Goal: Information Seeking & Learning: Learn about a topic

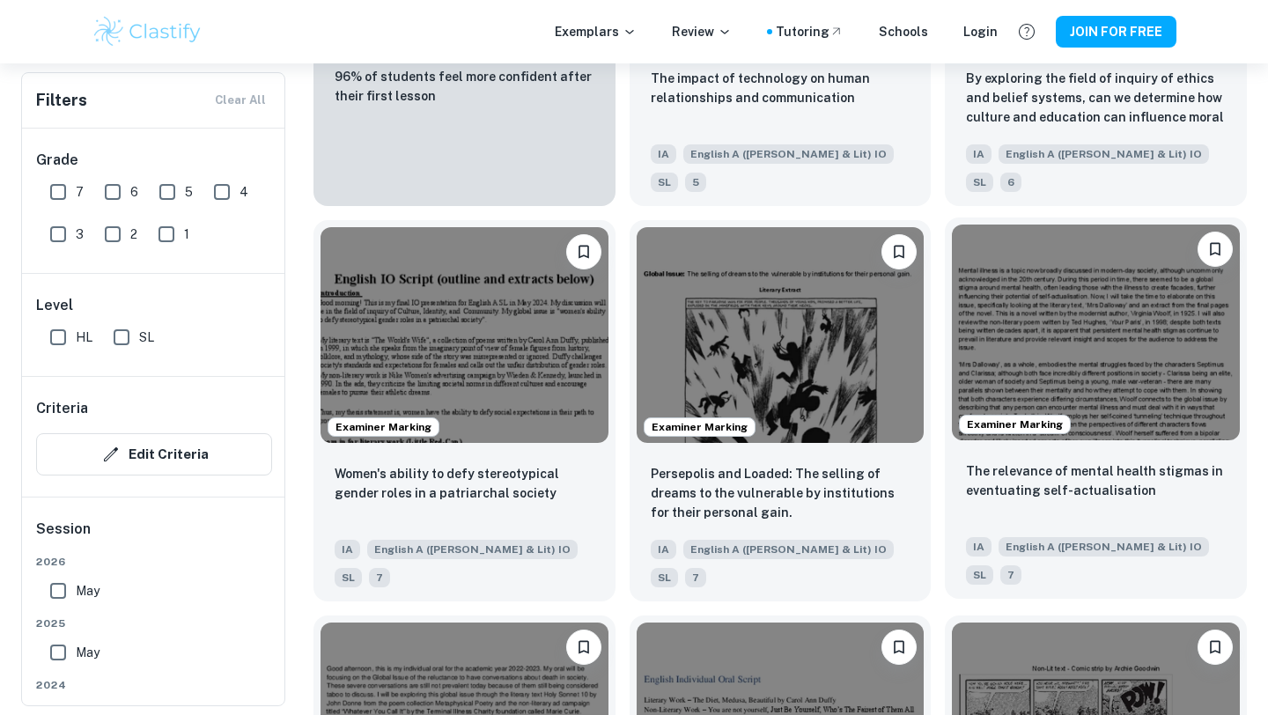
scroll to position [1425, 0]
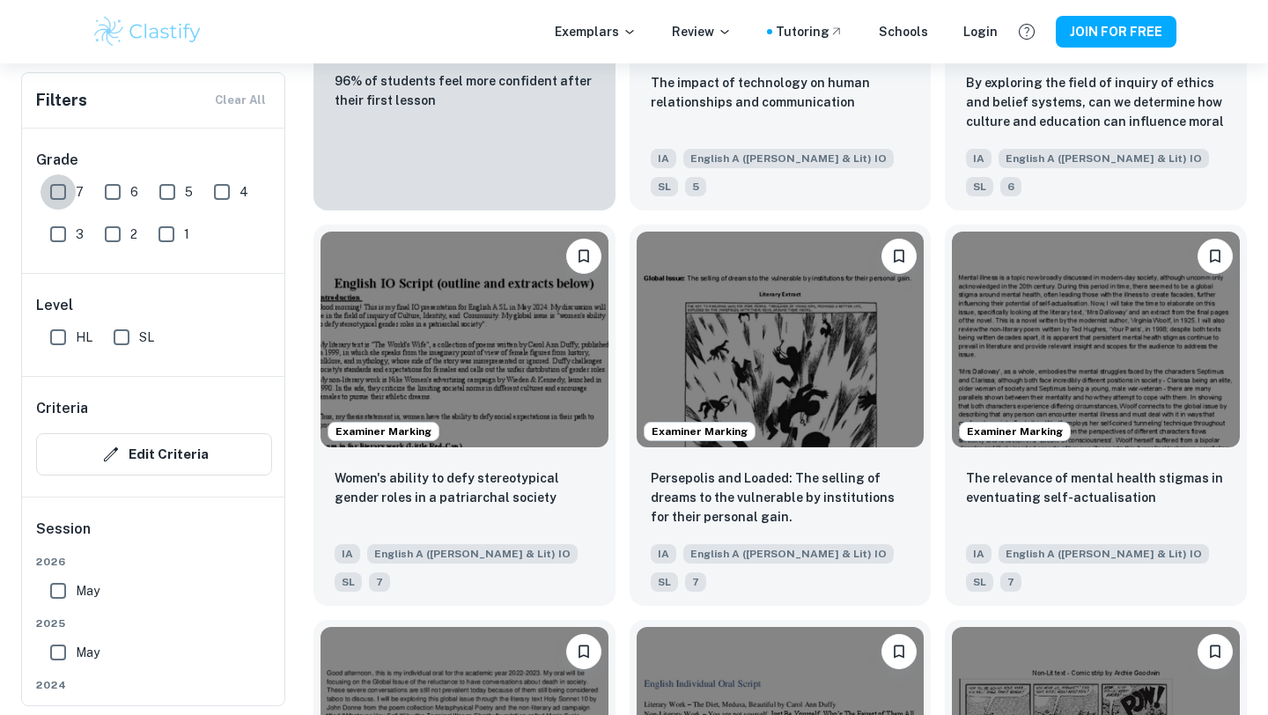
click at [57, 188] on input "7" at bounding box center [58, 191] width 35 height 35
checkbox input "true"
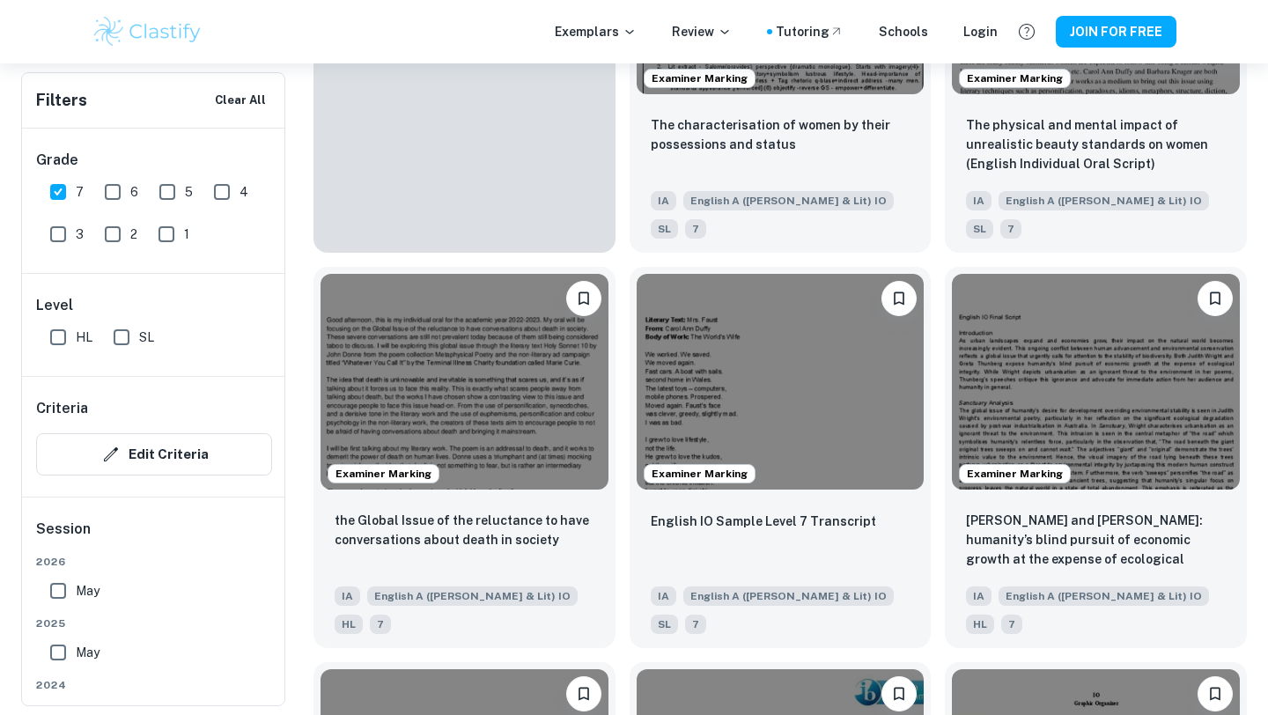
scroll to position [1467, 0]
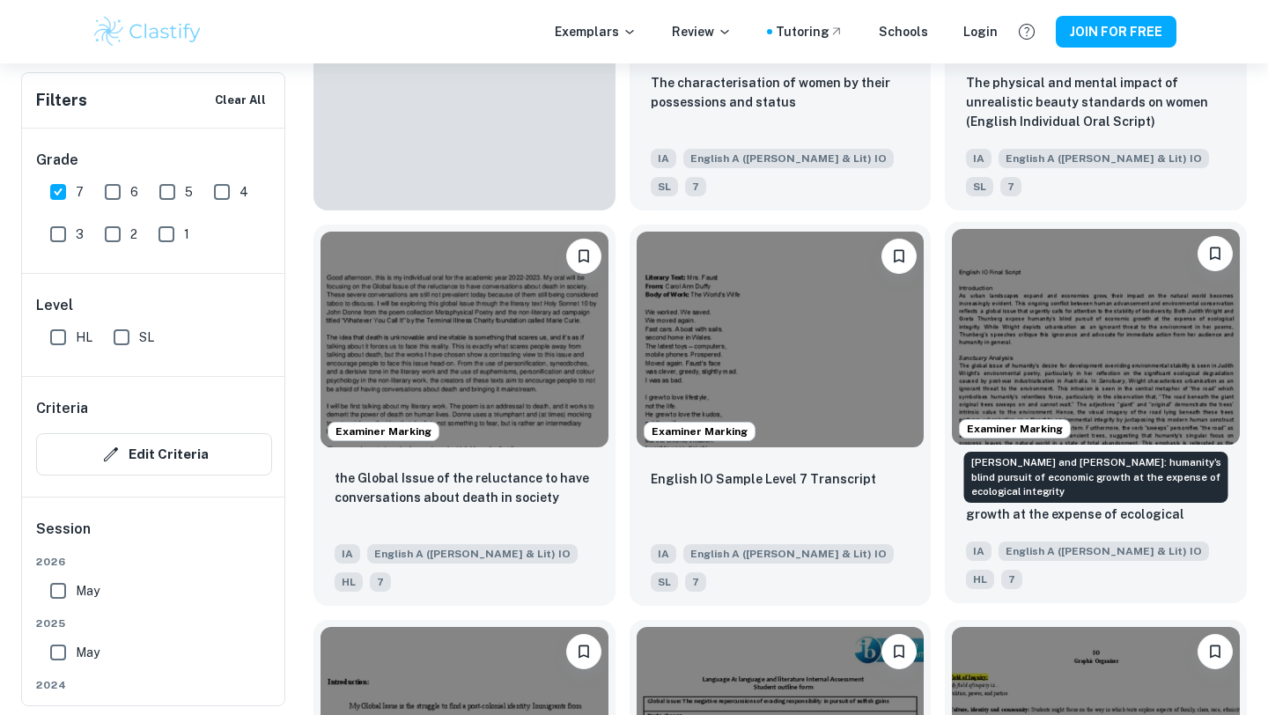
click at [973, 466] on p "[PERSON_NAME] and [PERSON_NAME]: humanity’s blind pursuit of economic growth at…" at bounding box center [1096, 496] width 260 height 60
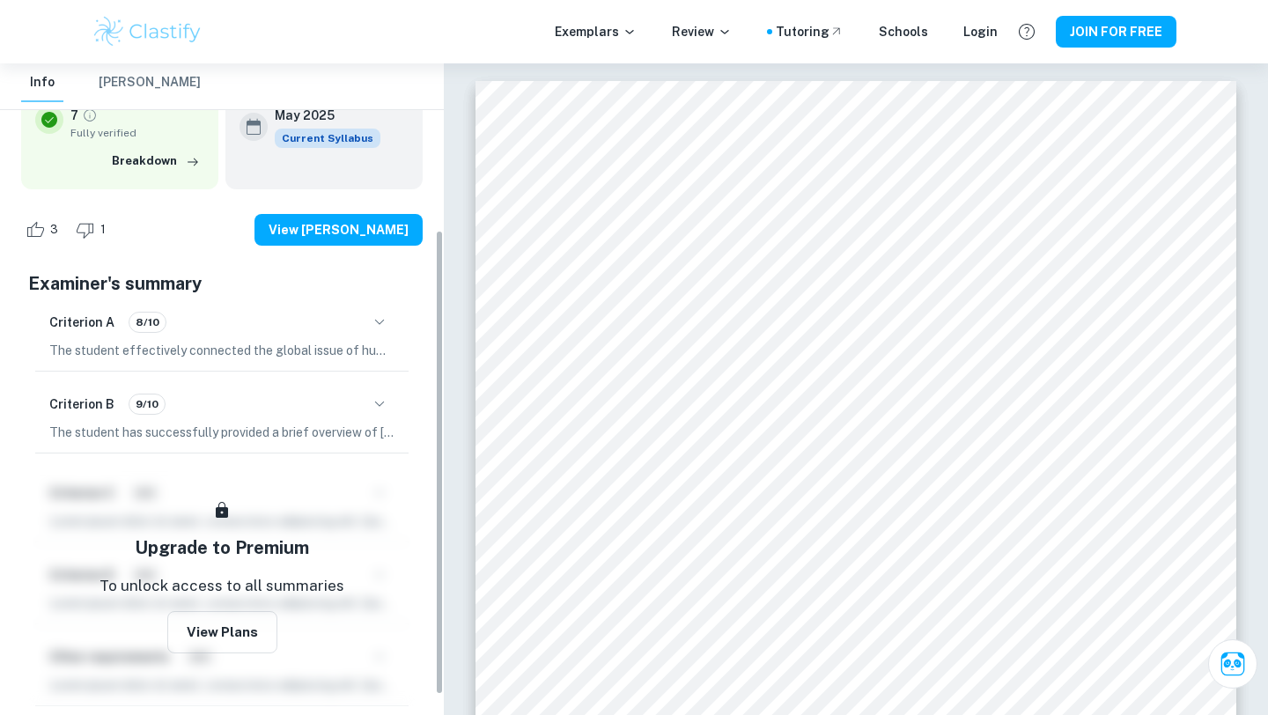
scroll to position [239, 0]
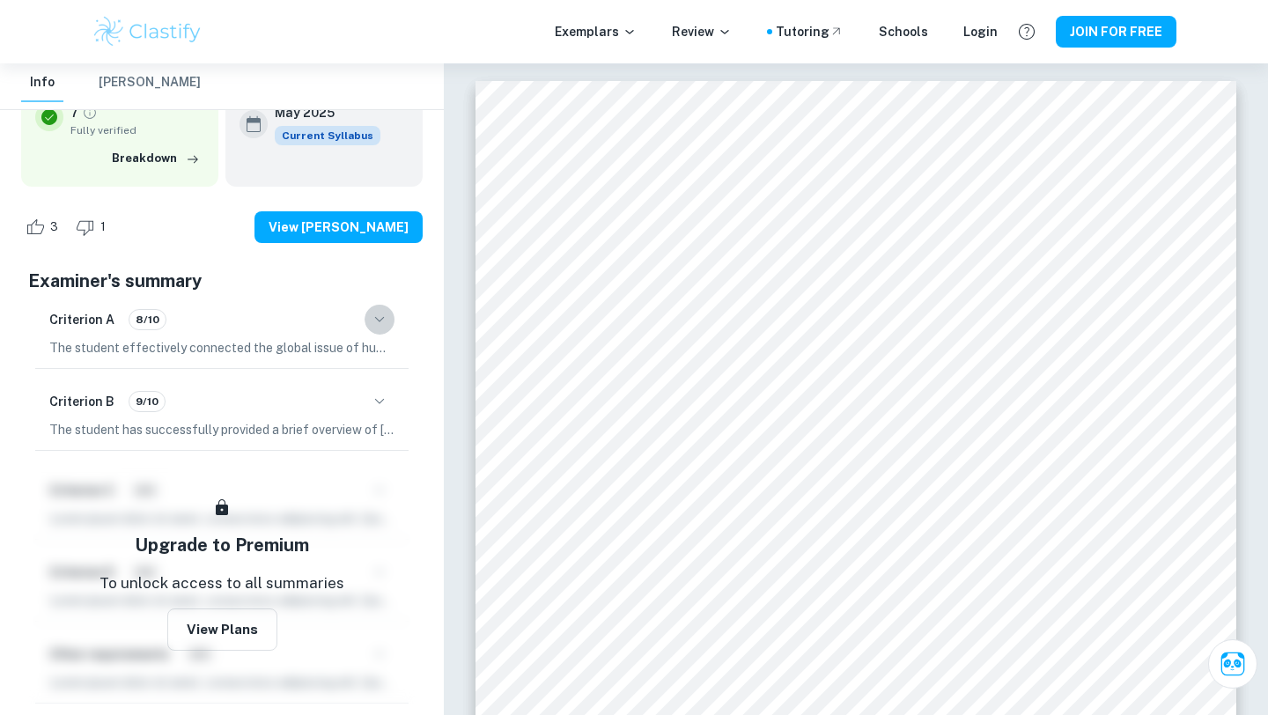
click at [376, 309] on icon "button" at bounding box center [379, 319] width 21 height 21
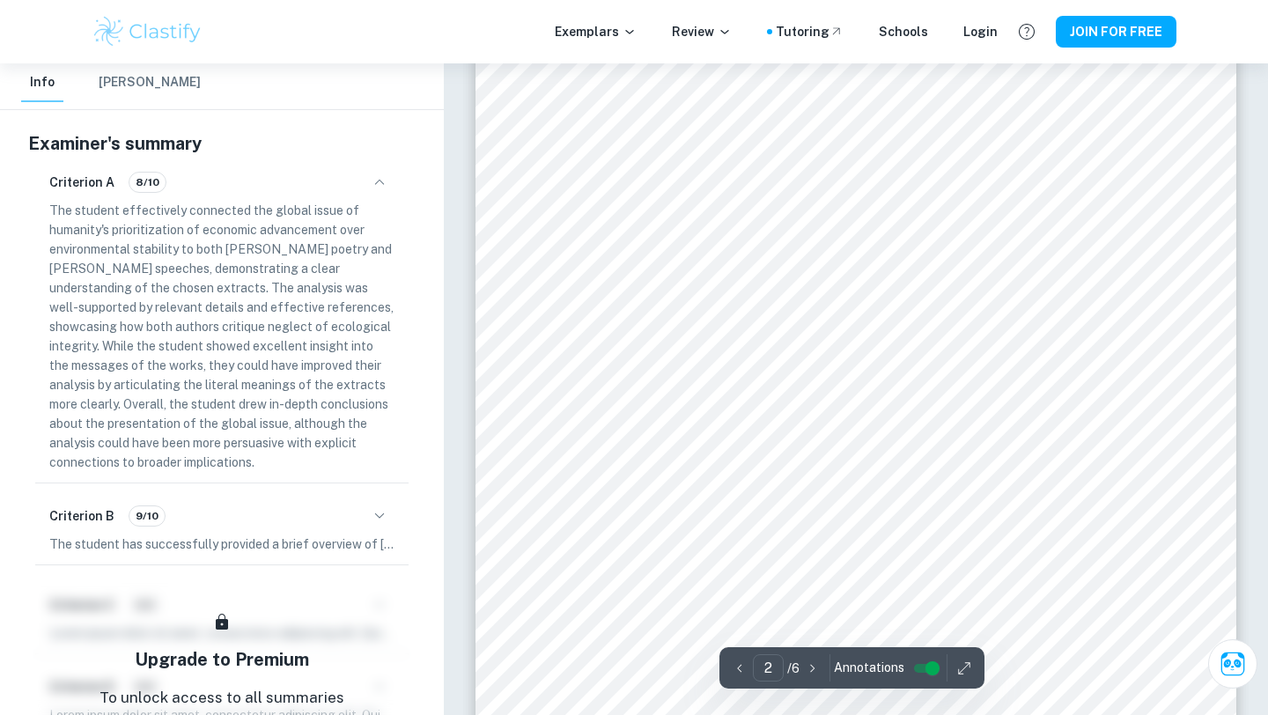
scroll to position [593, 0]
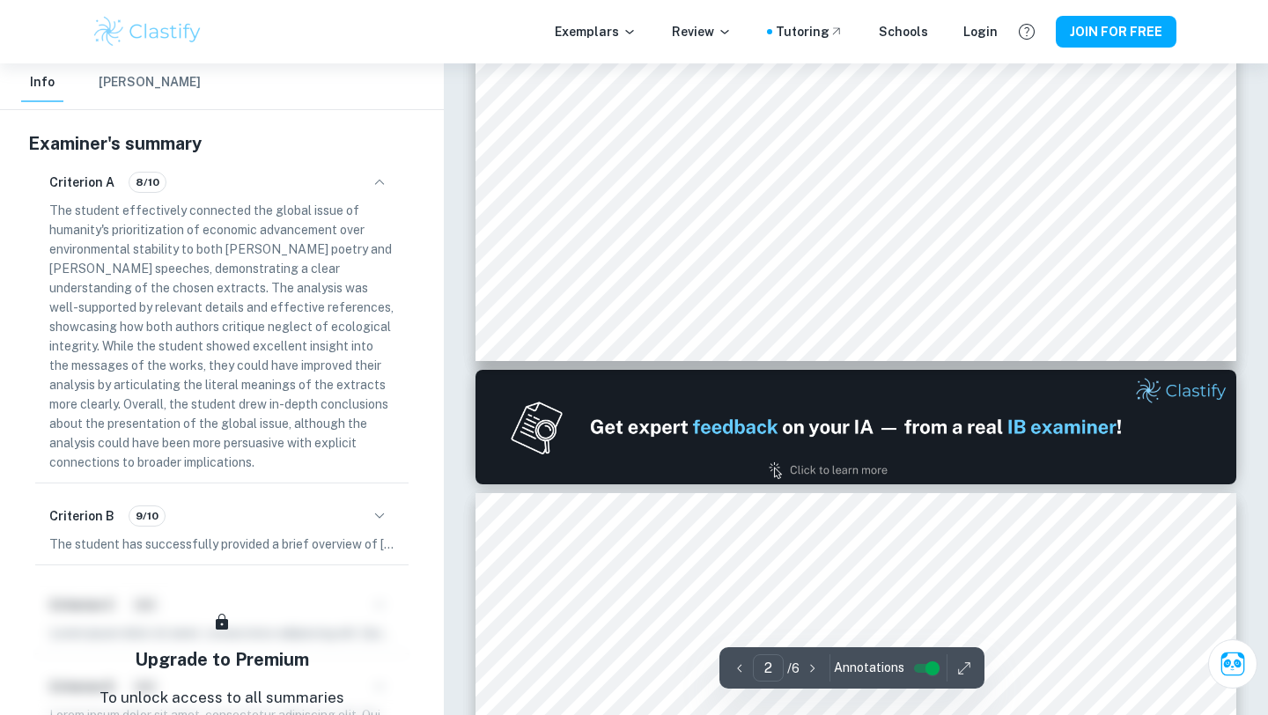
type input "1"
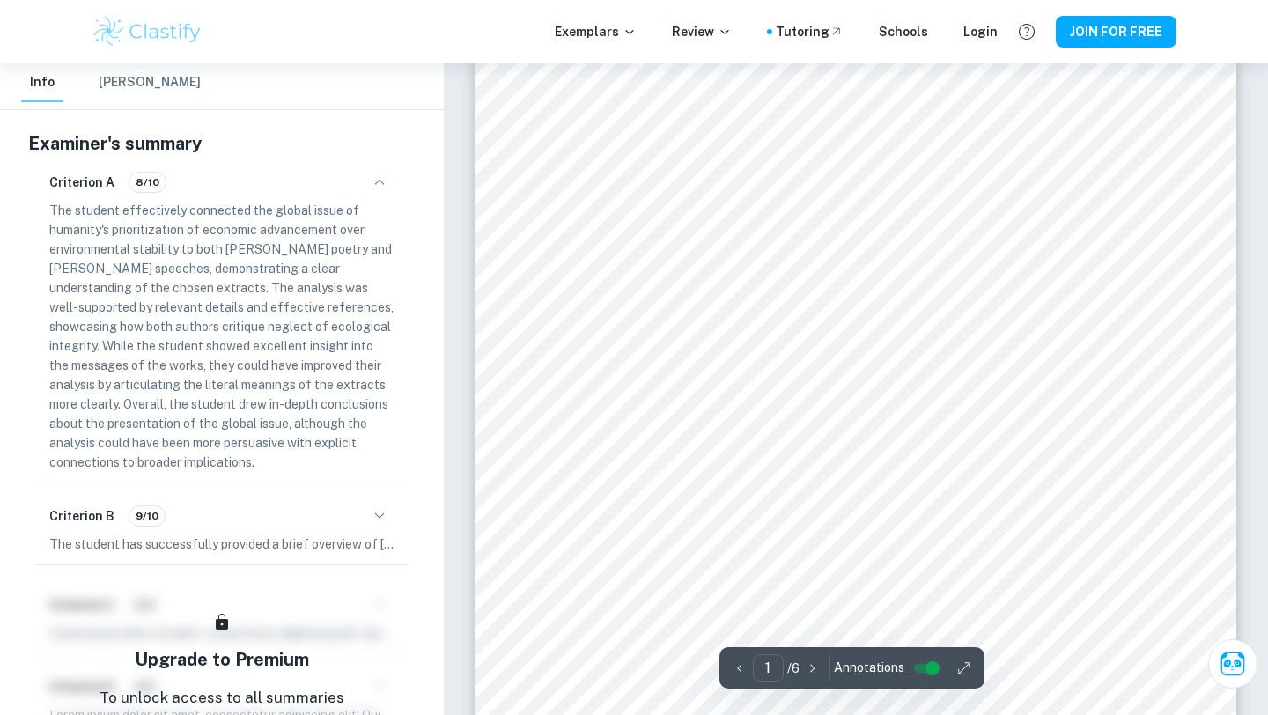
scroll to position [81, 0]
